Goal: Task Accomplishment & Management: Complete application form

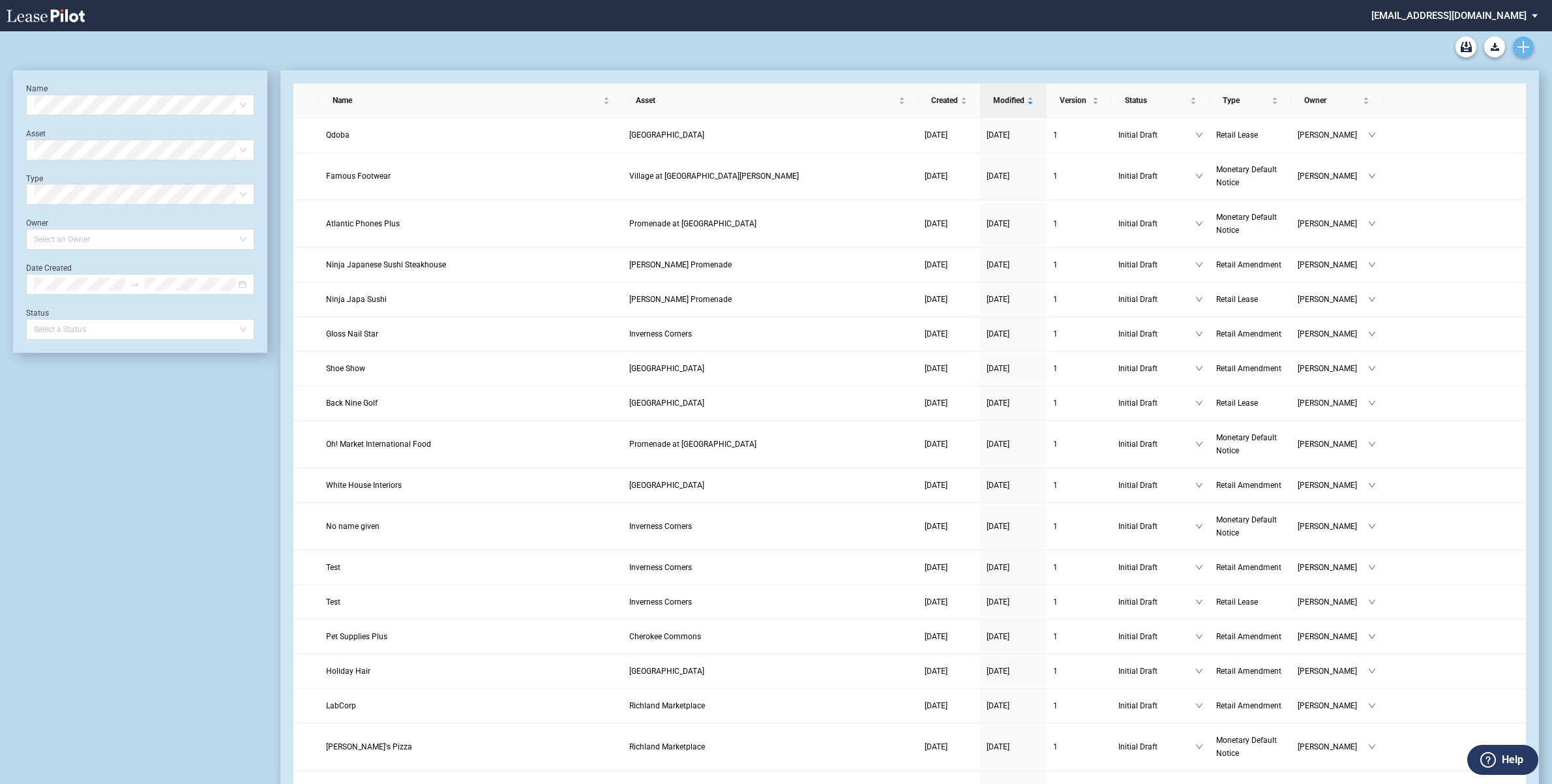
click at [1526, 47] on use "Create new document" at bounding box center [1523, 47] width 12 height 12
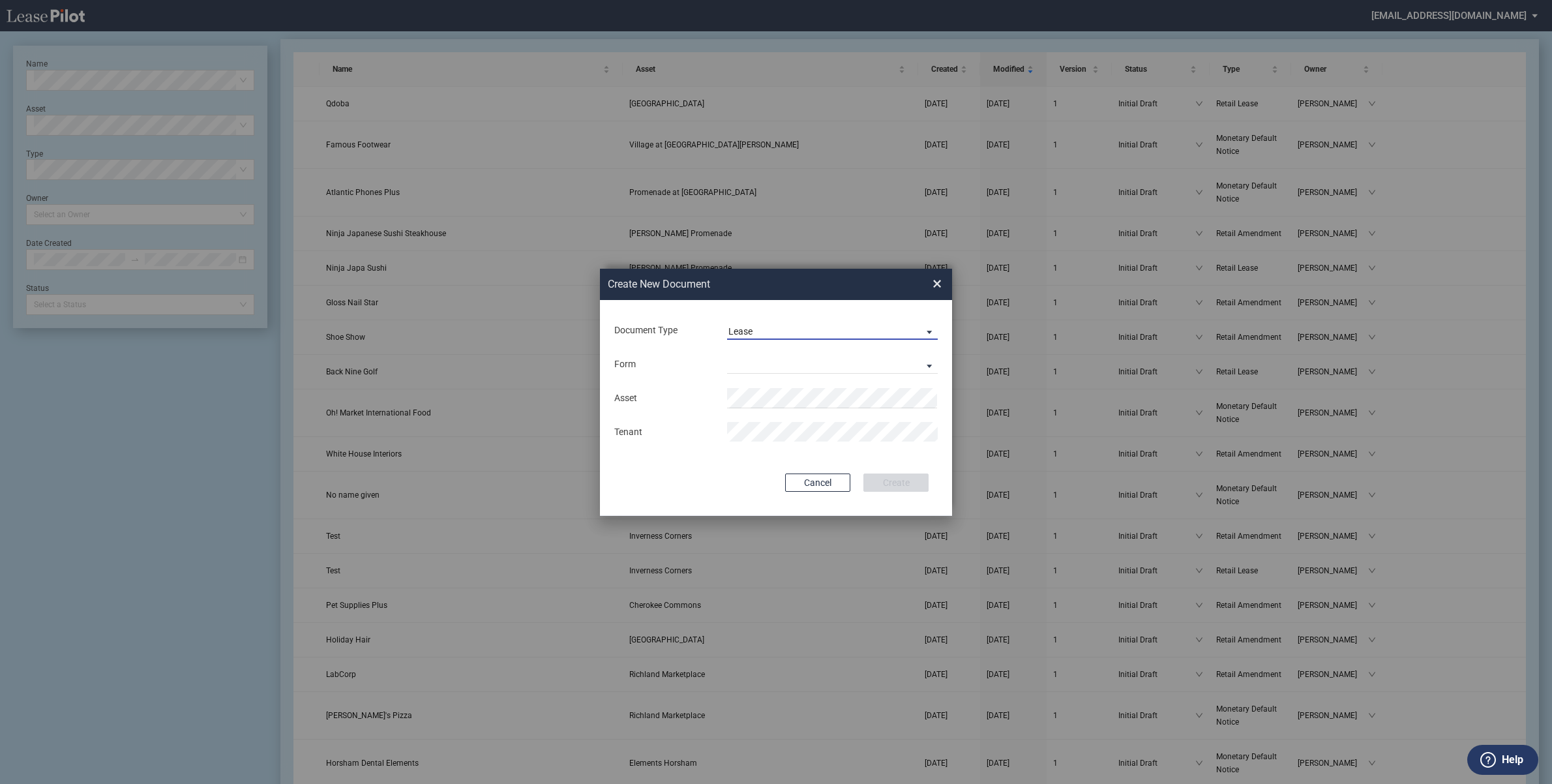
click at [930, 332] on span "Document Type: \aLease\a" at bounding box center [925, 331] width 15 height 13
click at [911, 357] on md-option "Amendment" at bounding box center [833, 363] width 231 height 31
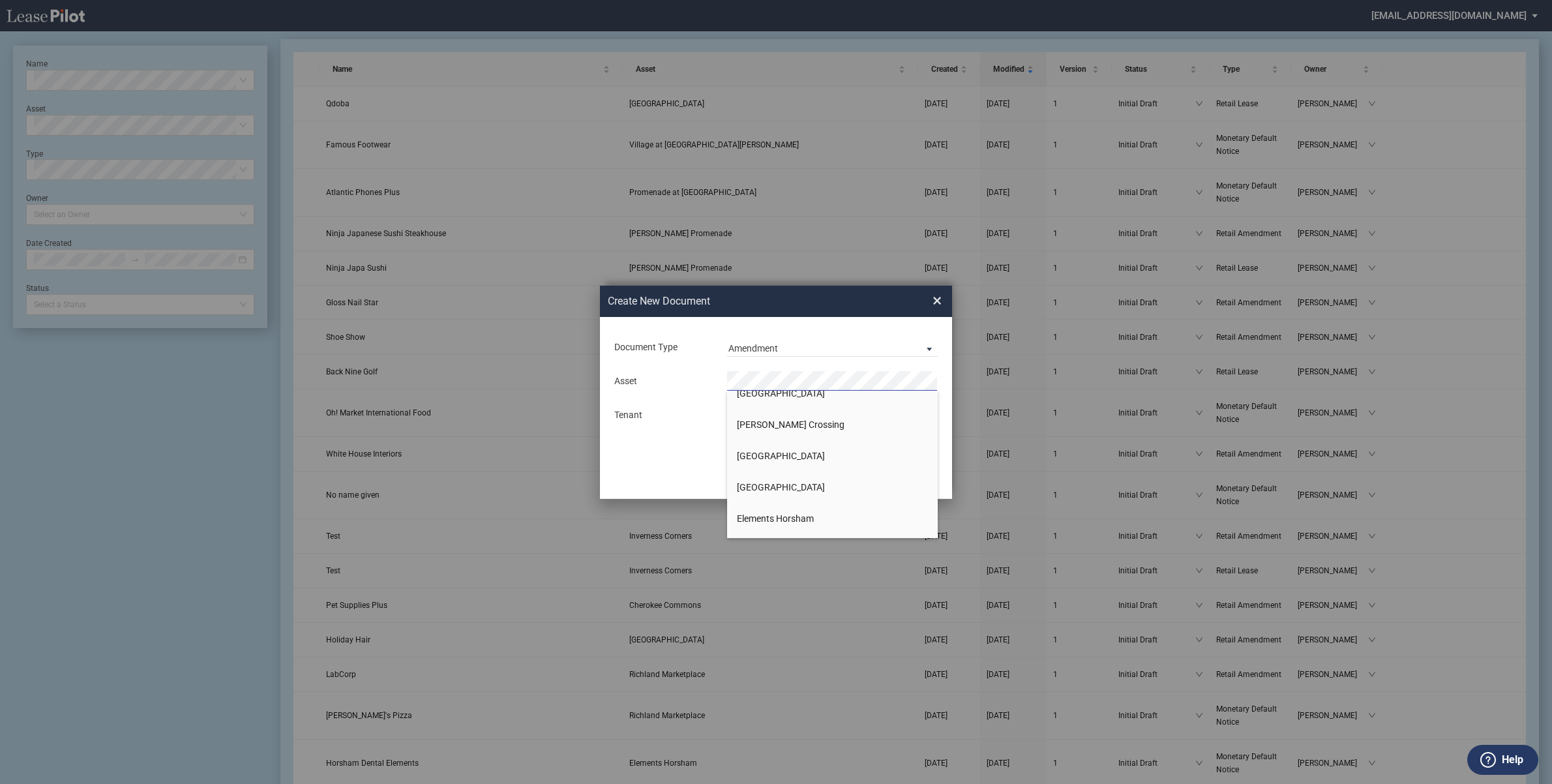
scroll to position [245, 0]
click at [789, 409] on span "Consumer [GEOGRAPHIC_DATA]" at bounding box center [803, 412] width 132 height 11
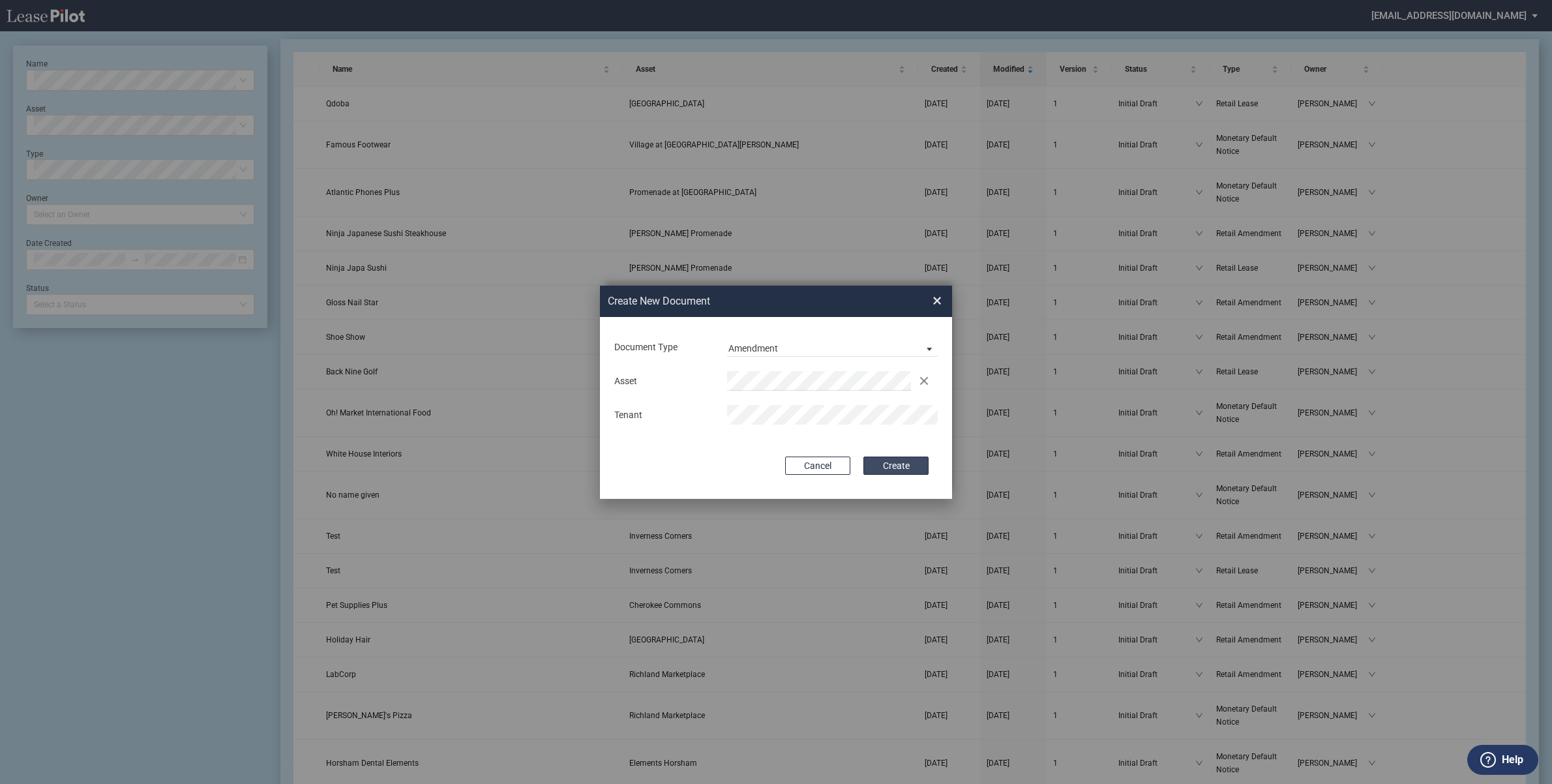
click at [897, 468] on button "Create" at bounding box center [895, 465] width 65 height 18
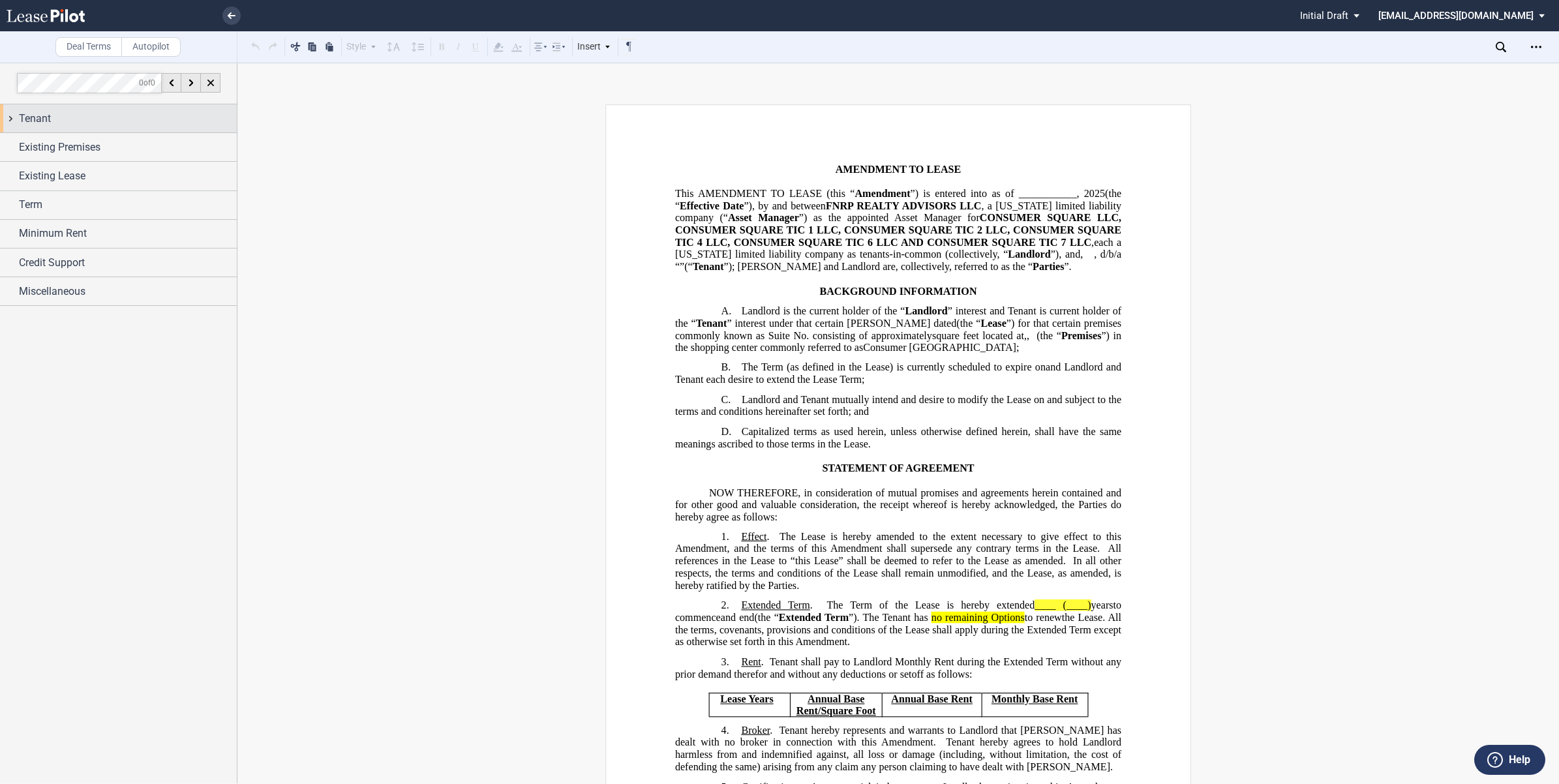
click at [9, 119] on div "Tenant" at bounding box center [118, 119] width 237 height 28
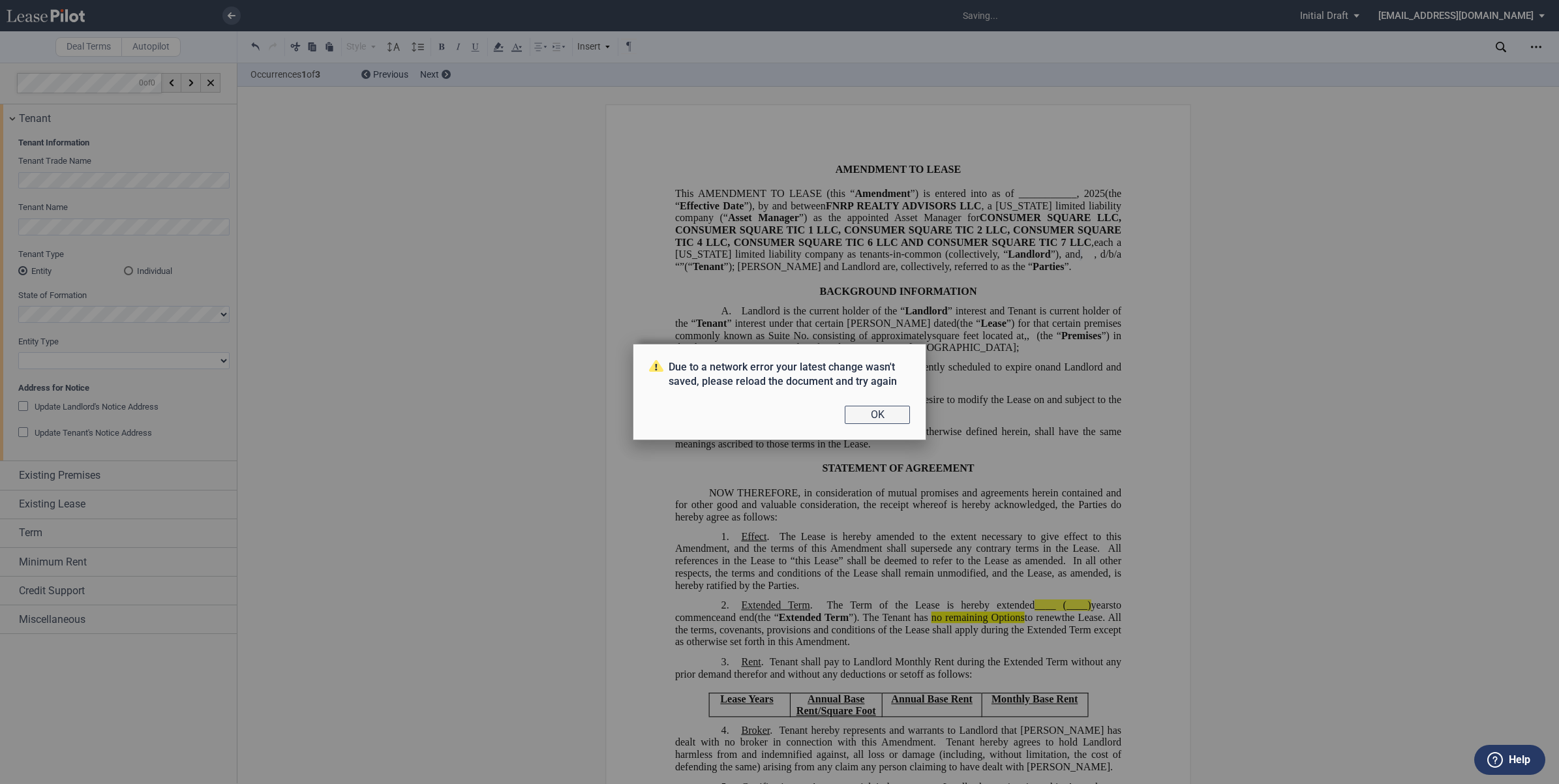
click at [878, 417] on button "OK" at bounding box center [877, 414] width 65 height 18
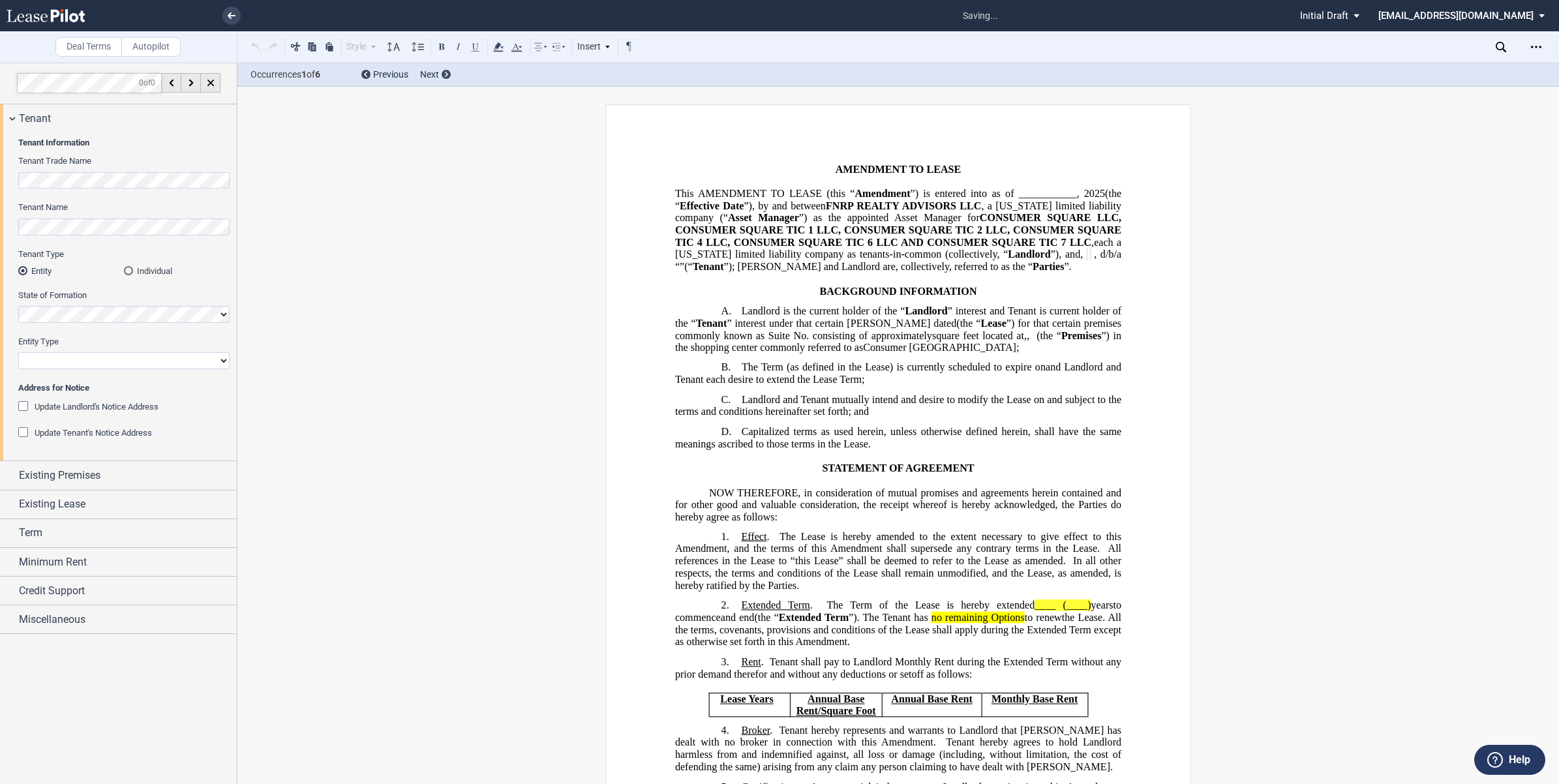
click at [175, 360] on select "Corporation Limited Liability Company General Partnership Limited Partnership O…" at bounding box center [123, 360] width 211 height 17
select select "limited liability company"
click at [18, 352] on select "Corporation Limited Liability Company General Partnership Limited Partnership O…" at bounding box center [123, 360] width 211 height 17
click at [13, 472] on div "Existing Premises" at bounding box center [118, 475] width 237 height 28
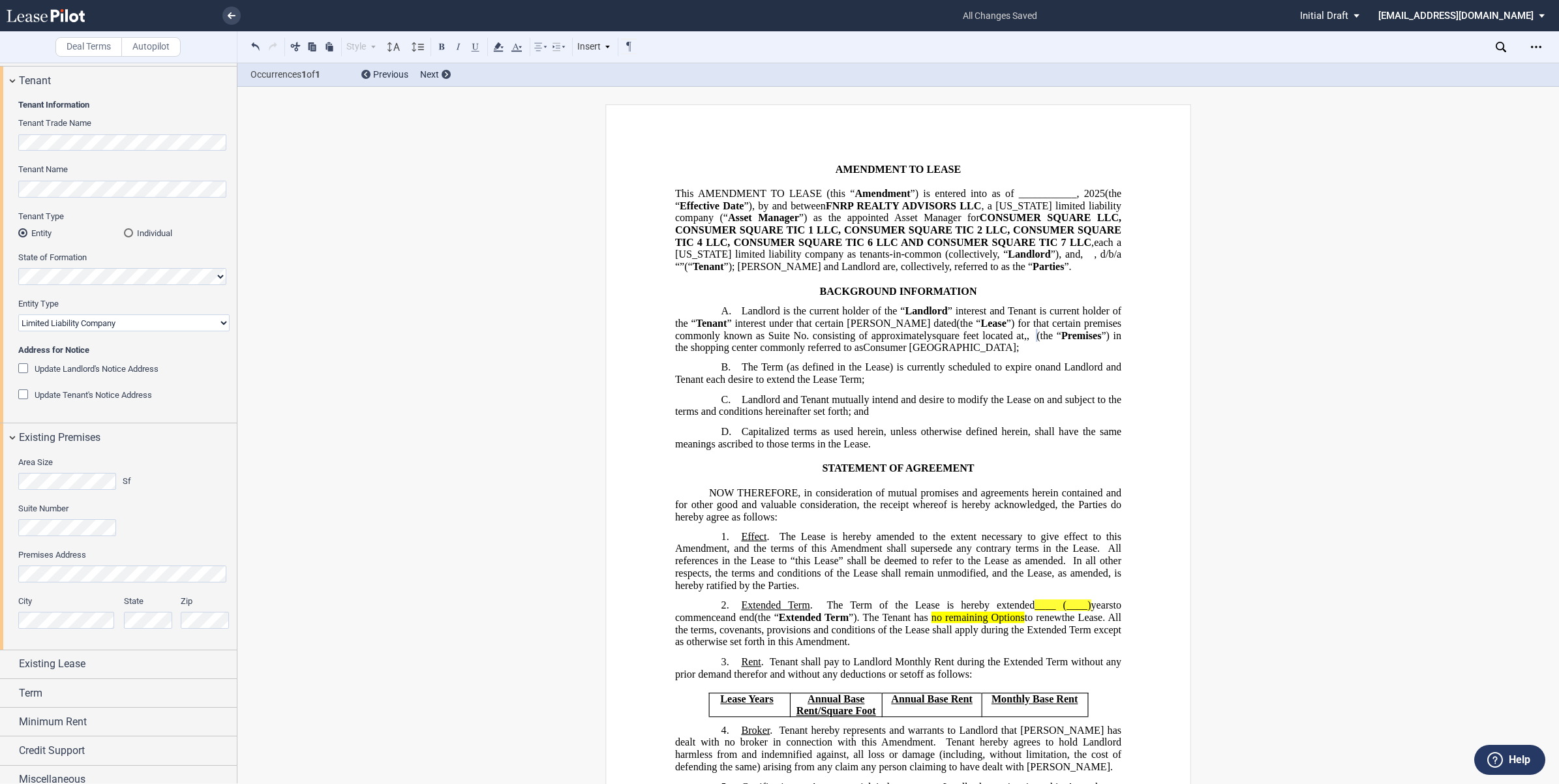
scroll to position [50, 0]
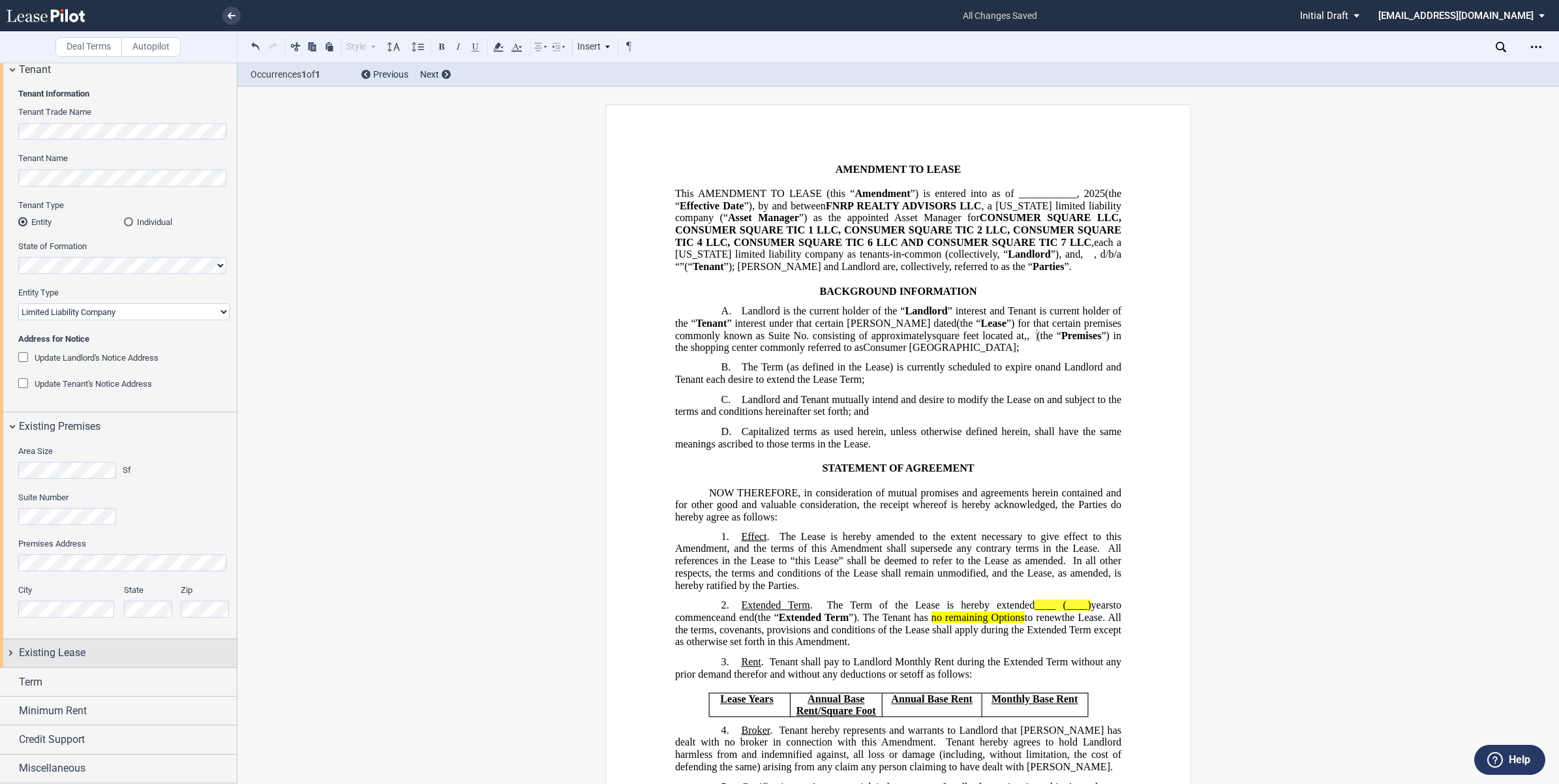
click at [11, 653] on div "Existing Lease" at bounding box center [118, 653] width 237 height 28
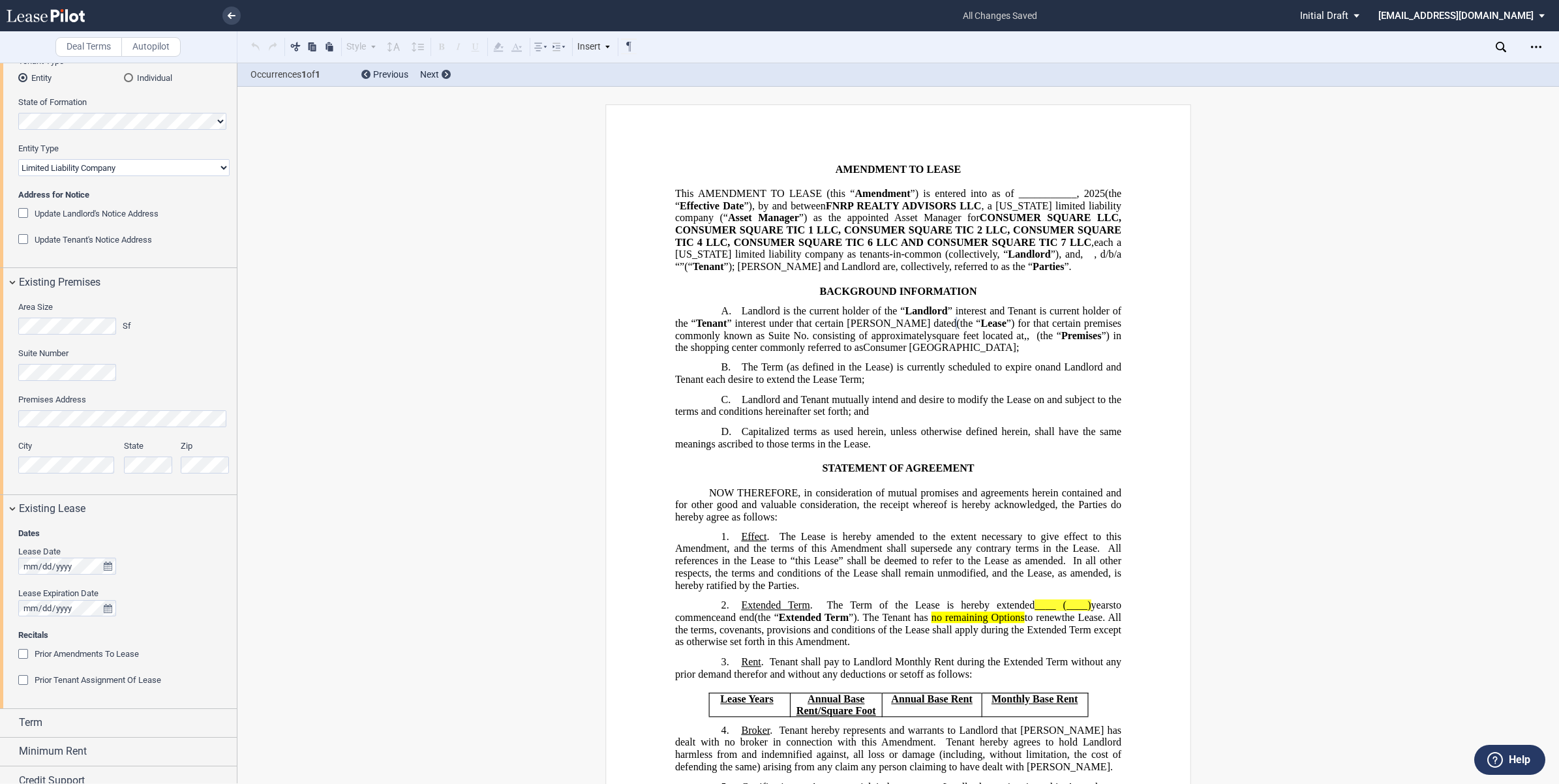
scroll to position [235, 0]
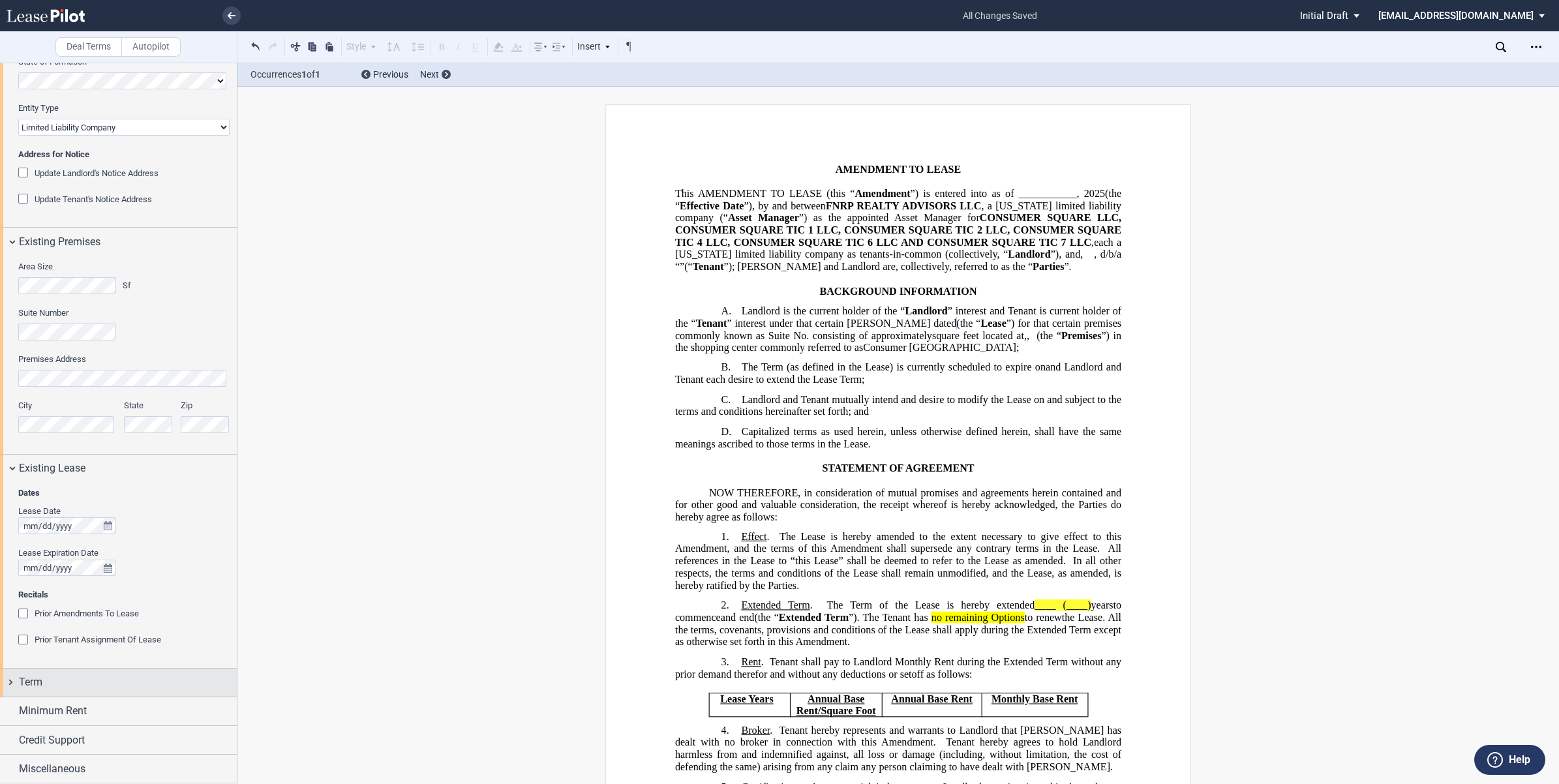
click at [5, 675] on div "Term" at bounding box center [118, 682] width 237 height 28
click at [18, 700] on div "Extension of Term" at bounding box center [24, 706] width 13 height 13
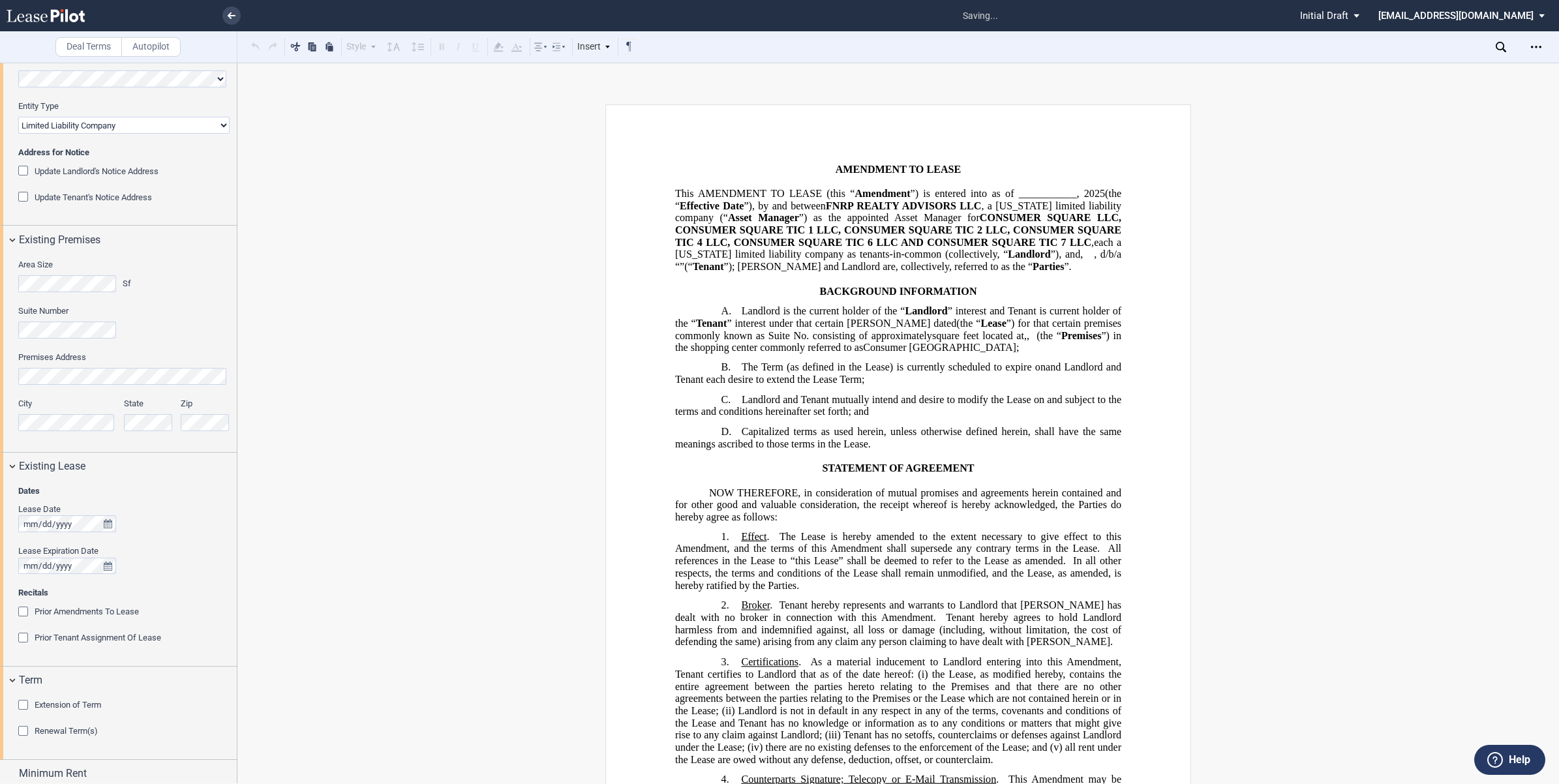
scroll to position [300, 0]
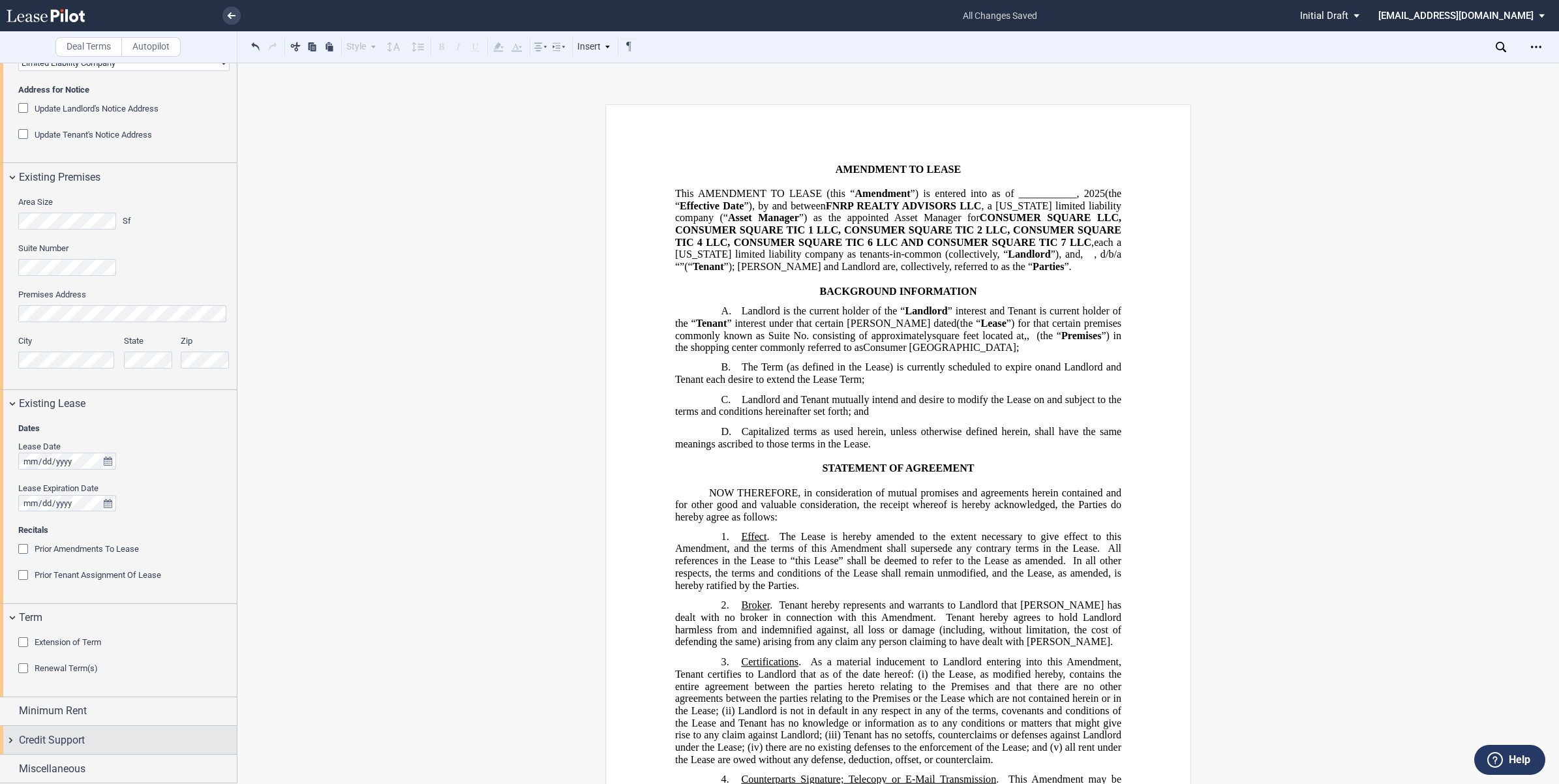
click at [10, 738] on div "Credit Support" at bounding box center [118, 740] width 237 height 28
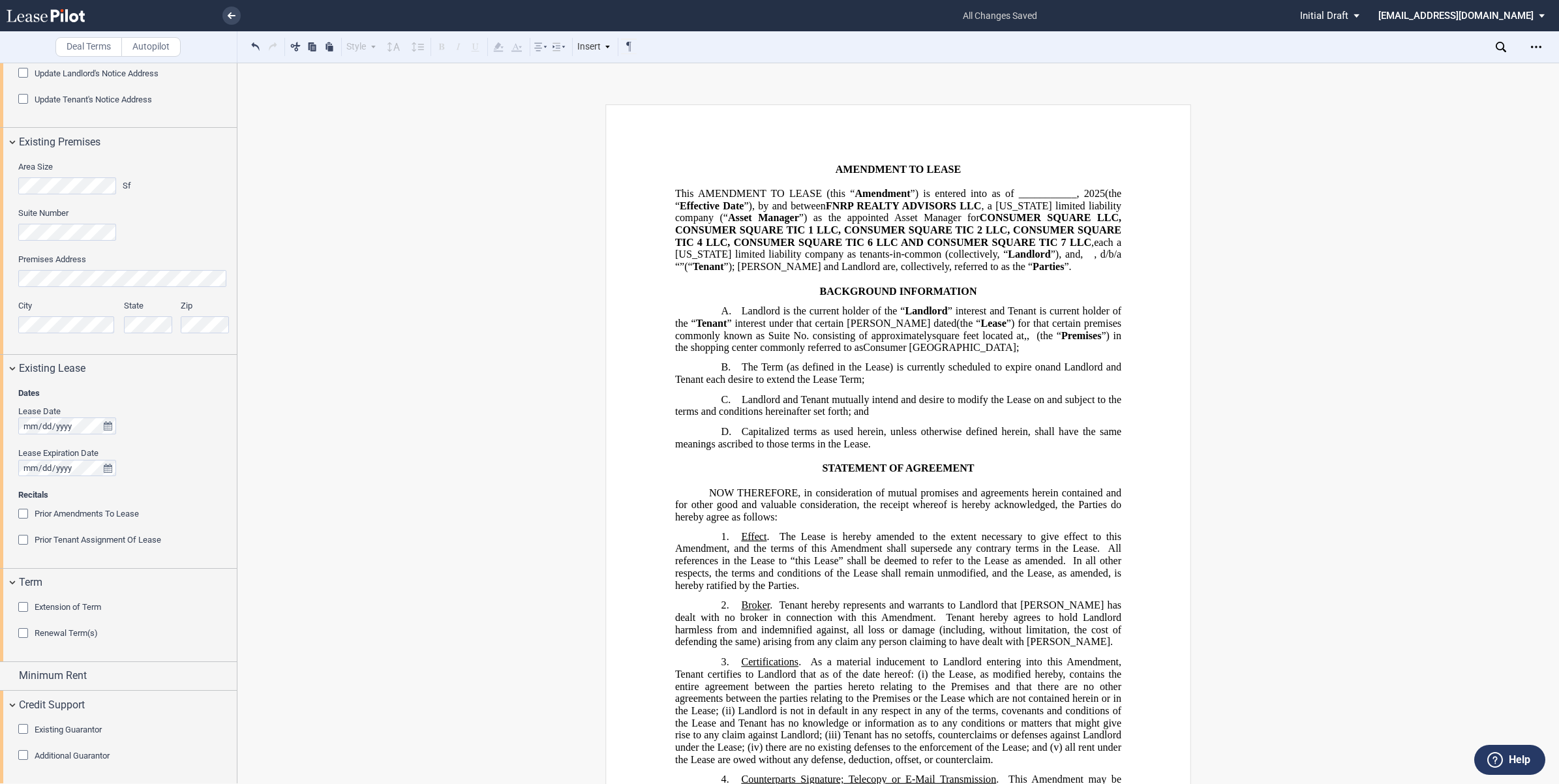
scroll to position [364, 0]
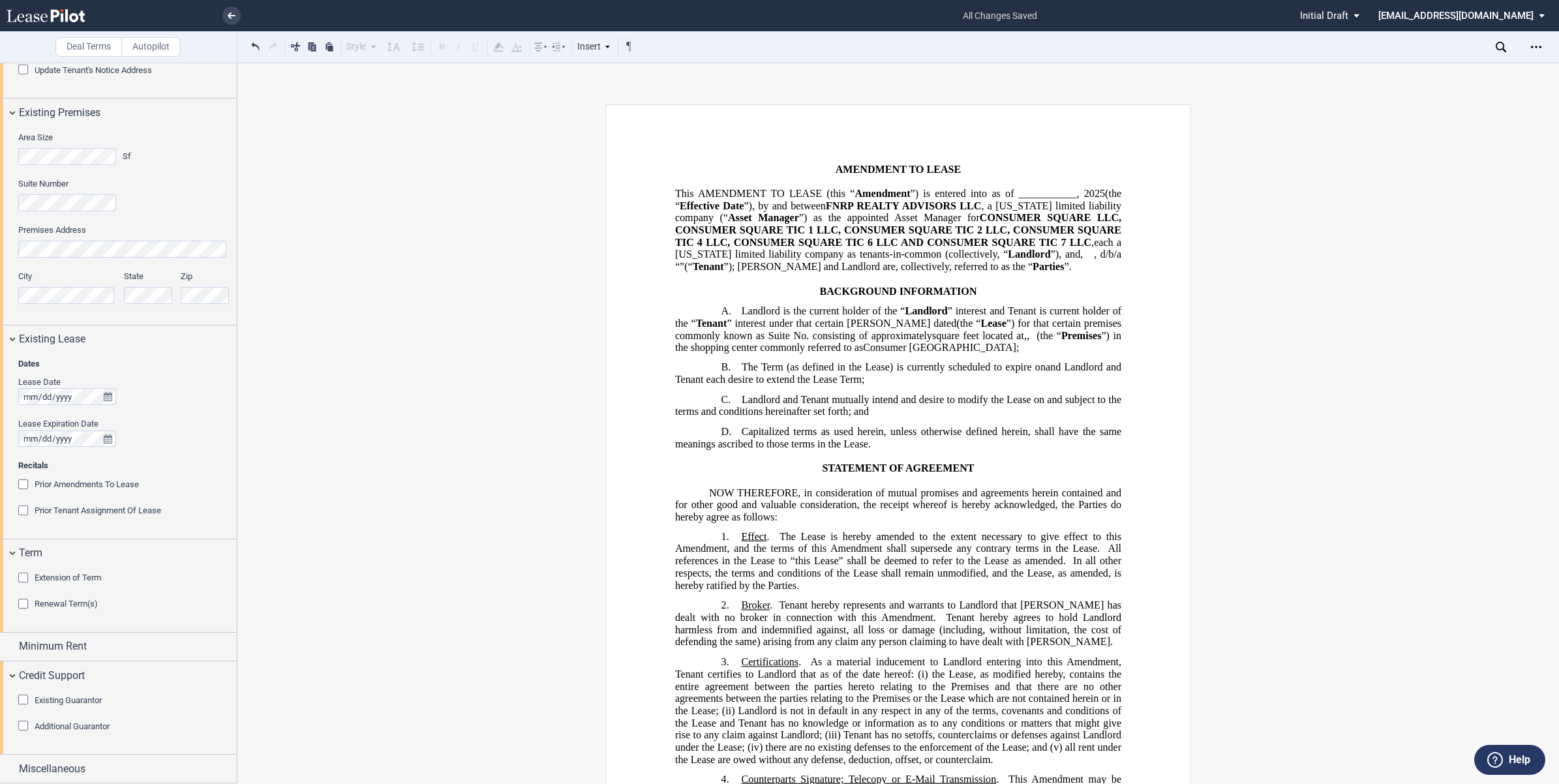
click at [20, 698] on div "Existing Guarantor" at bounding box center [24, 700] width 13 height 13
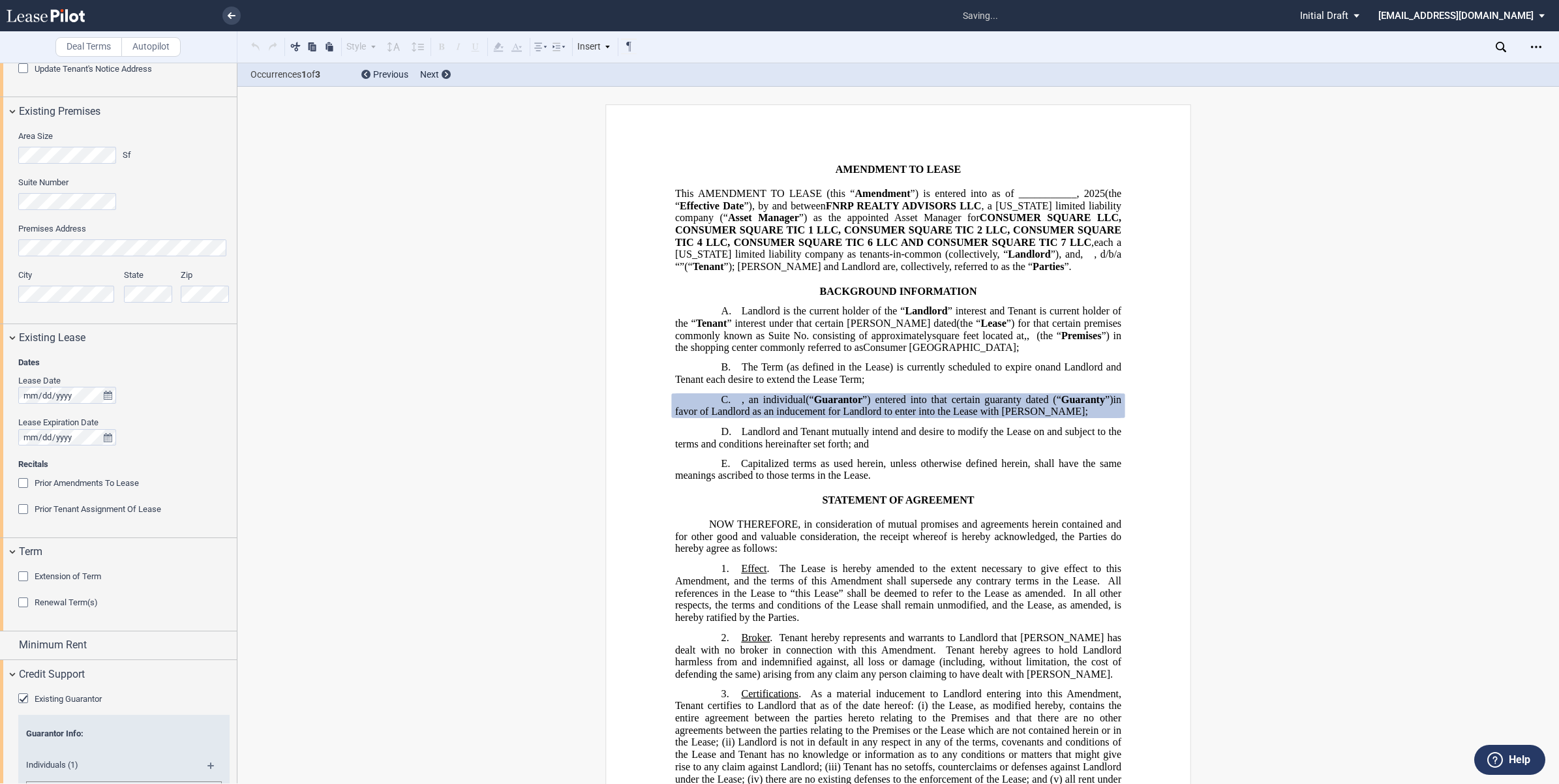
scroll to position [608, 0]
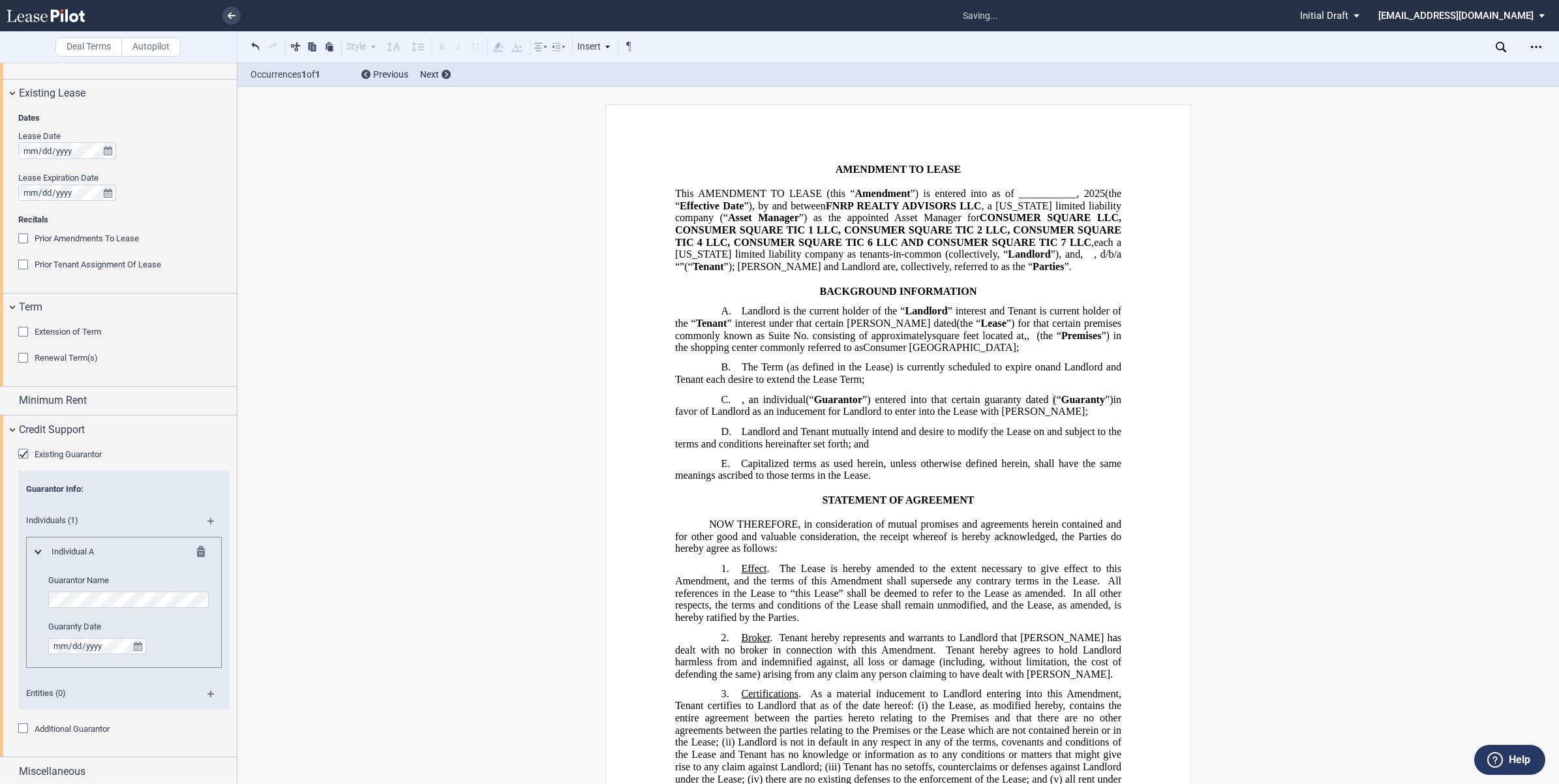
click at [207, 523] on md-icon at bounding box center [216, 525] width 17 height 15
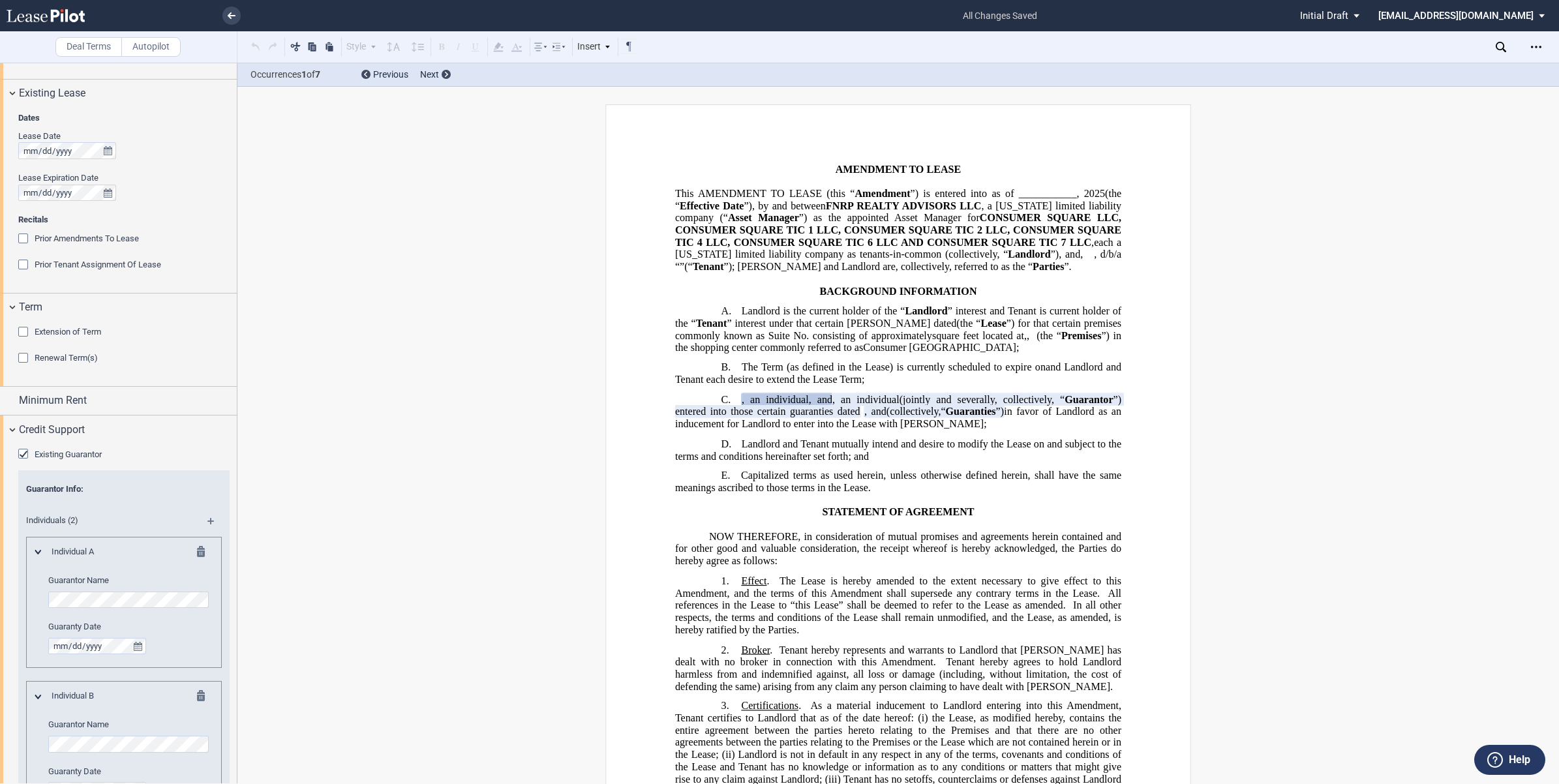
scroll to position [163, 0]
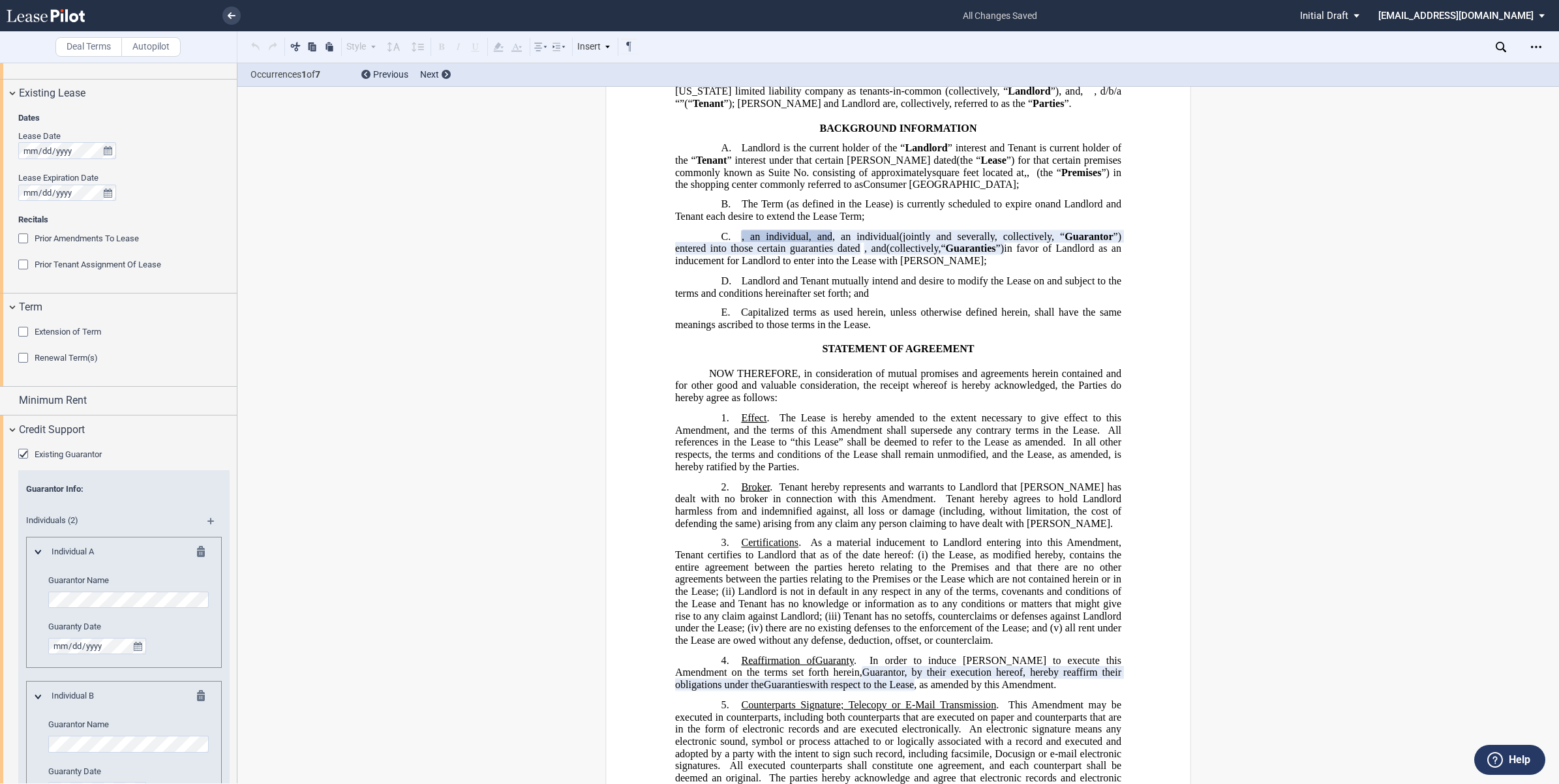
drag, startPoint x: 236, startPoint y: 610, endPoint x: 221, endPoint y: 727, distance: 118.0
click at [221, 727] on div at bounding box center [119, 422] width 237 height 720
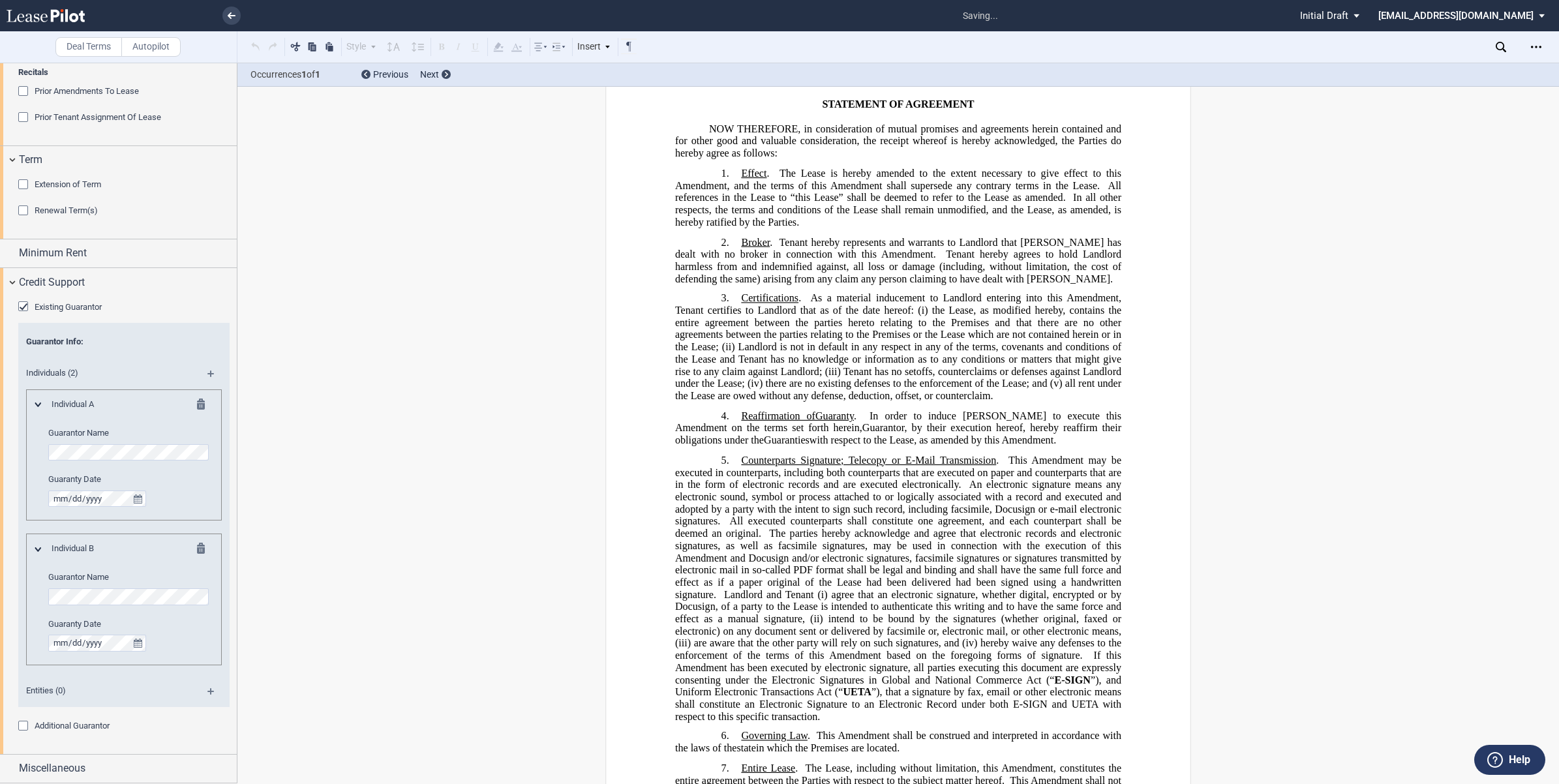
scroll to position [489, 0]
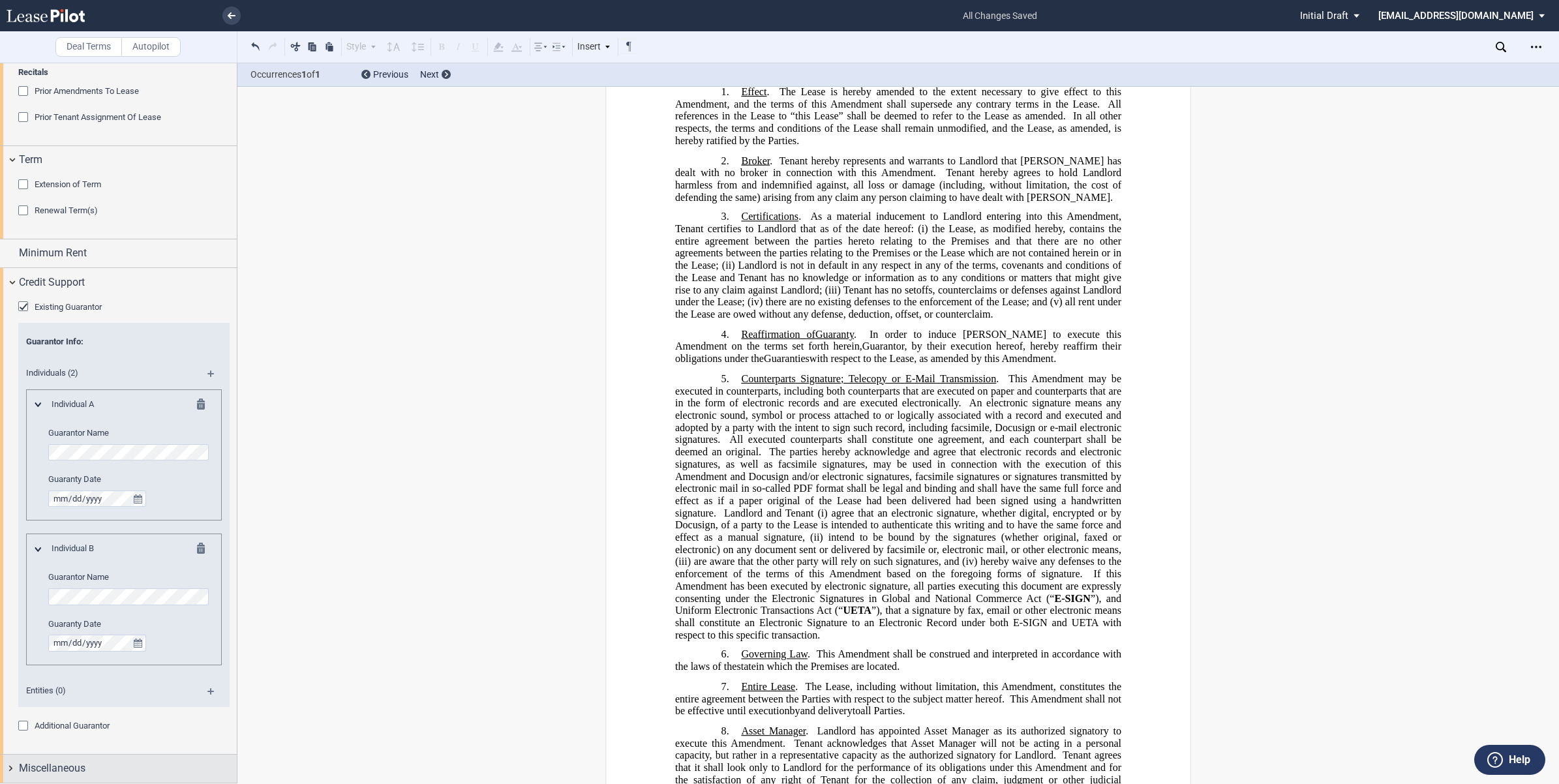
click at [12, 766] on div "Miscellaneous" at bounding box center [118, 769] width 237 height 28
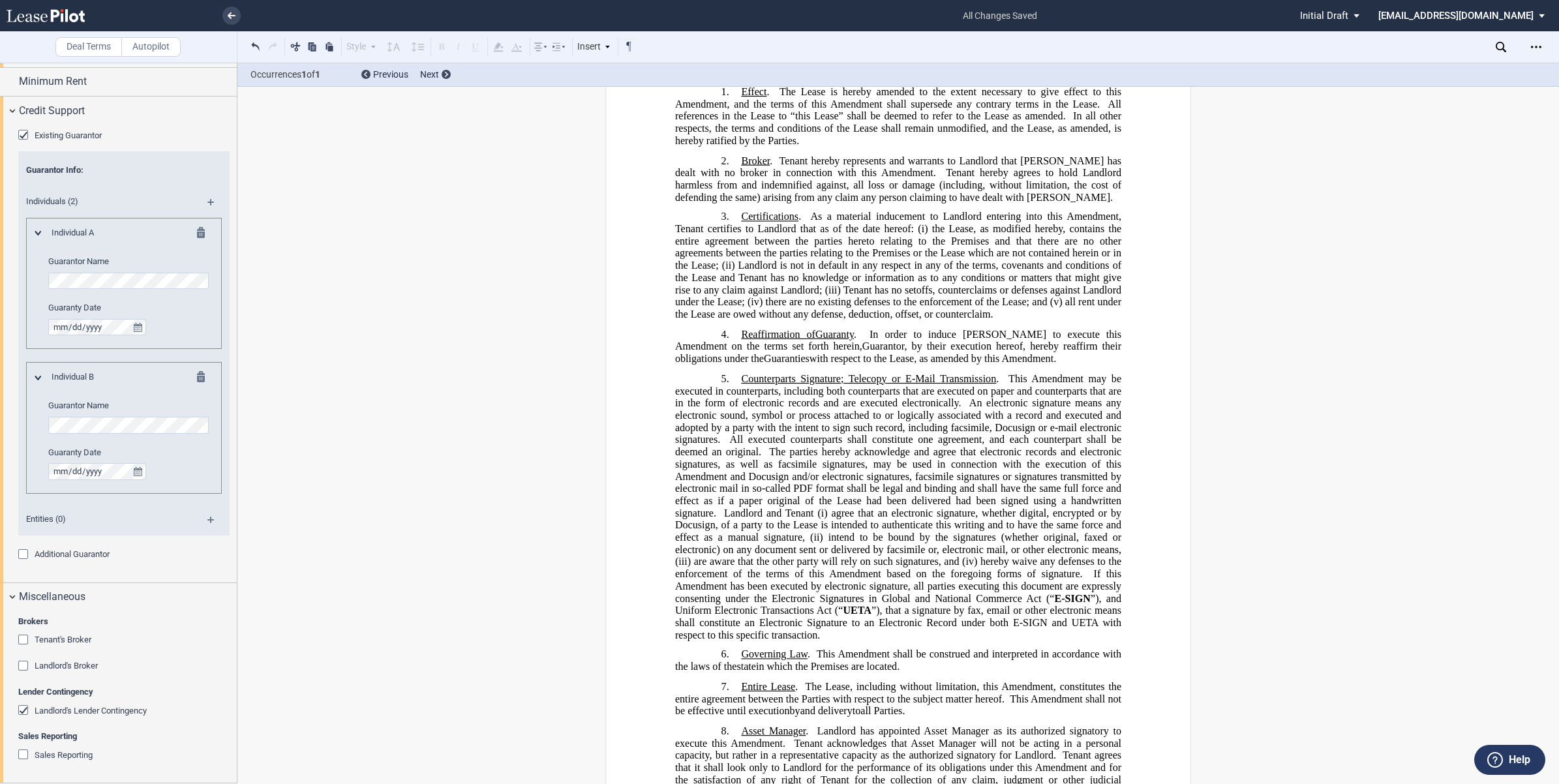
click at [21, 708] on div "Landlord's Lender Contingency" at bounding box center [24, 711] width 13 height 13
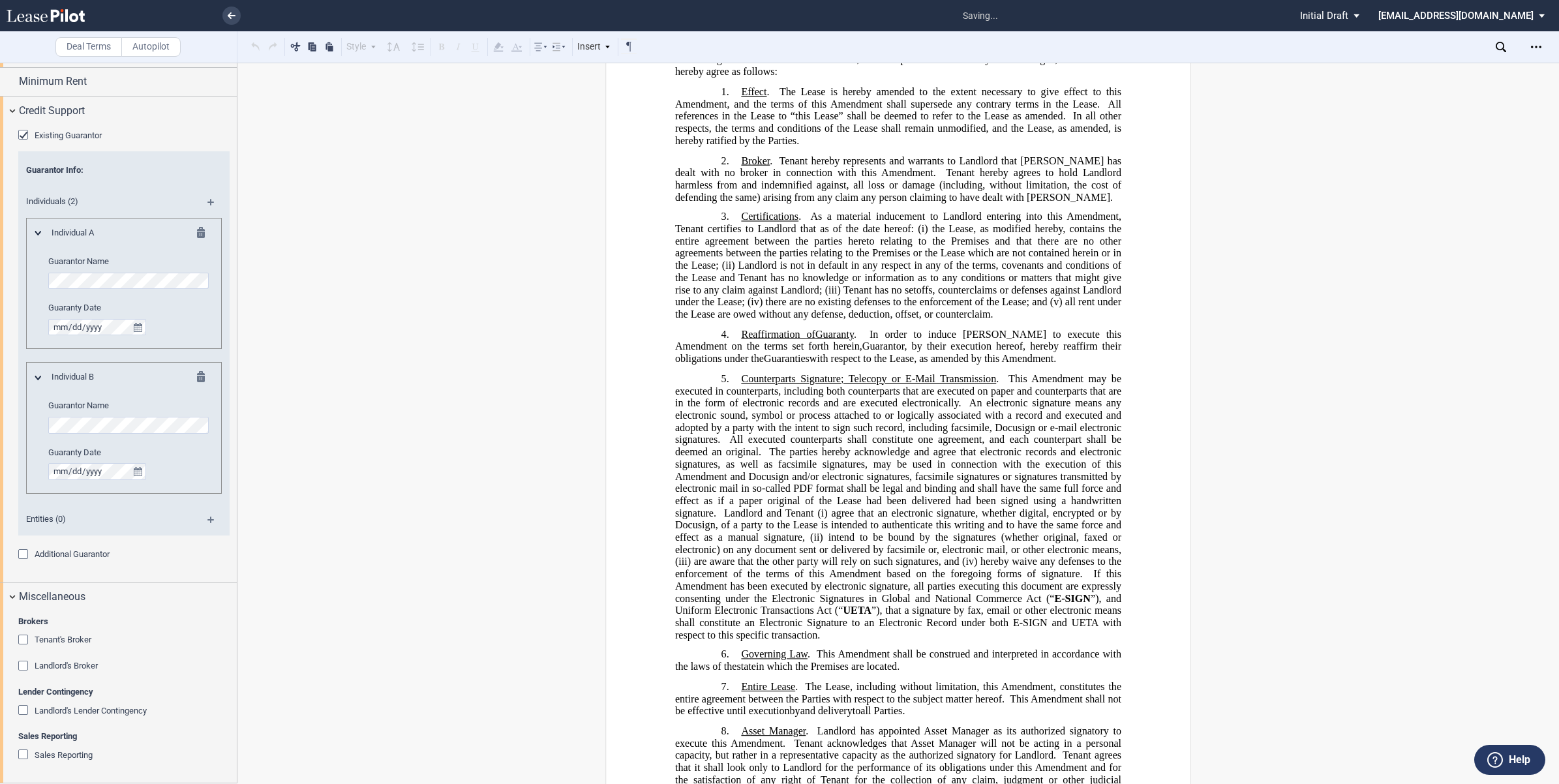
drag, startPoint x: 232, startPoint y: 690, endPoint x: 231, endPoint y: 724, distance: 34.0
click at [231, 742] on div "Brokers Tenant's Broker Name Landlord's Broker Name Lender Contingency Landlord…" at bounding box center [118, 697] width 237 height 172
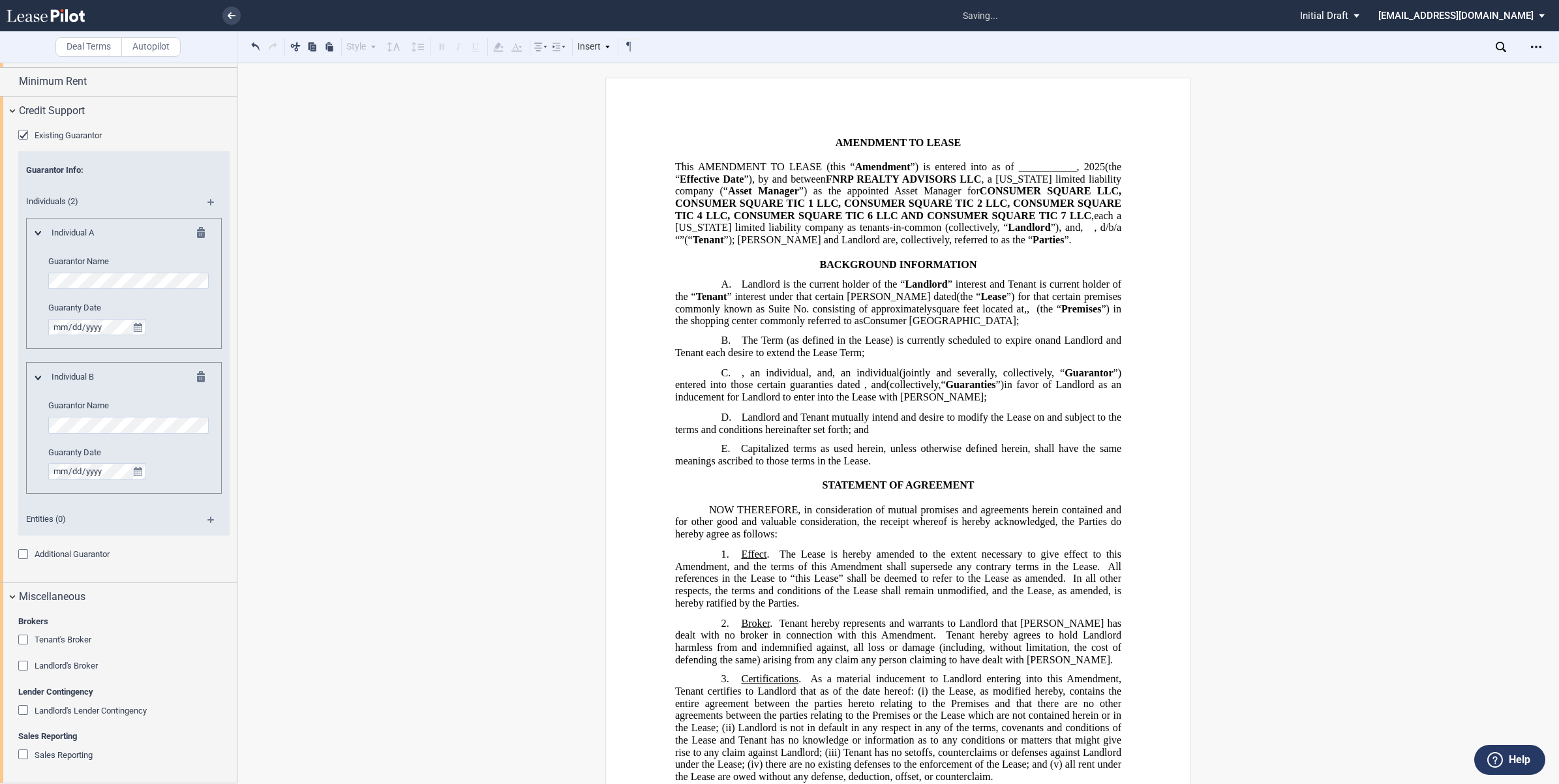
scroll to position [0, 0]
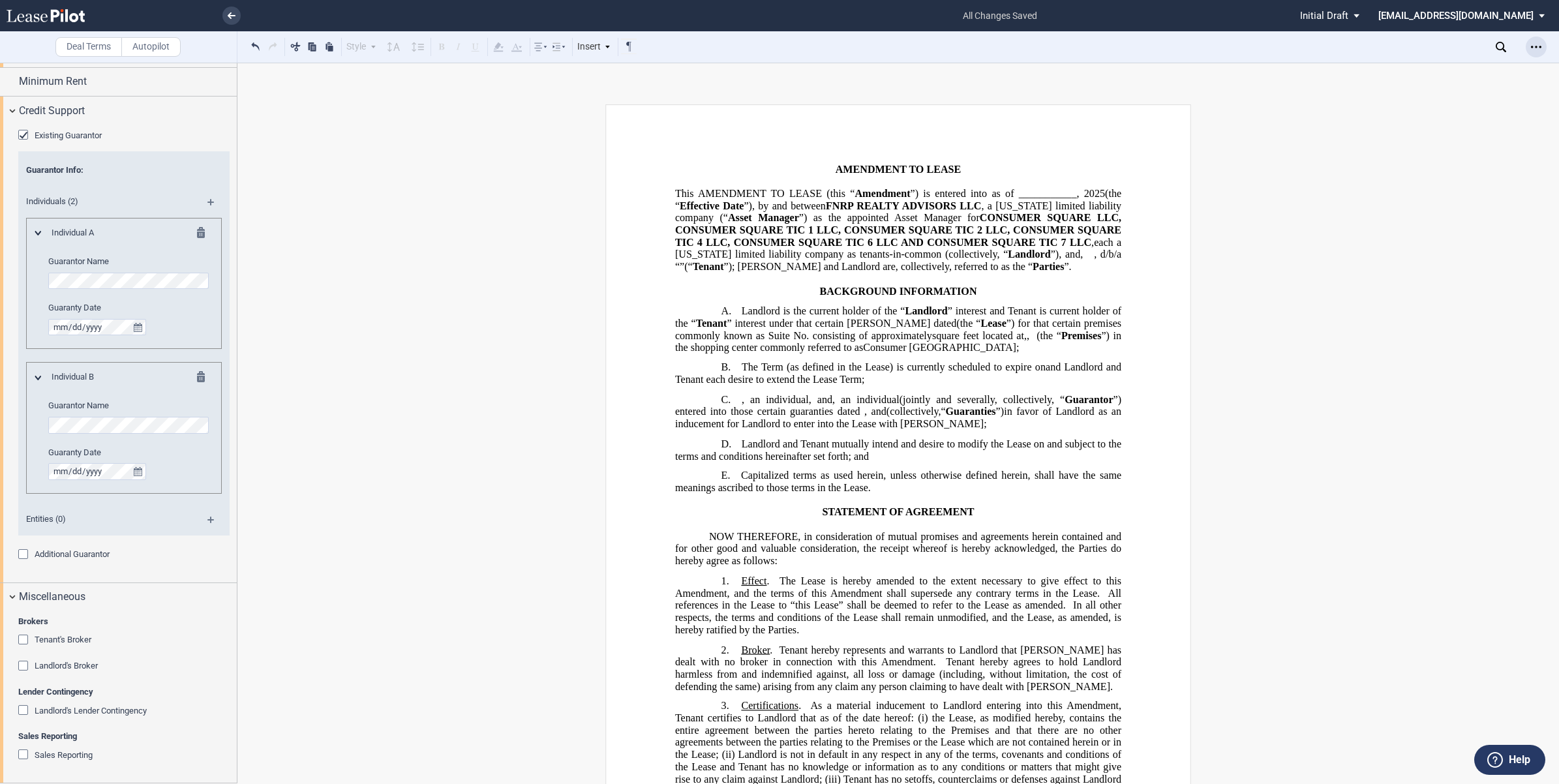
click at [1540, 48] on icon "Open Lease options menu" at bounding box center [1536, 47] width 11 height 11
click at [1402, 70] on div "Download" at bounding box center [1460, 70] width 159 height 11
